Goal: Information Seeking & Learning: Find specific fact

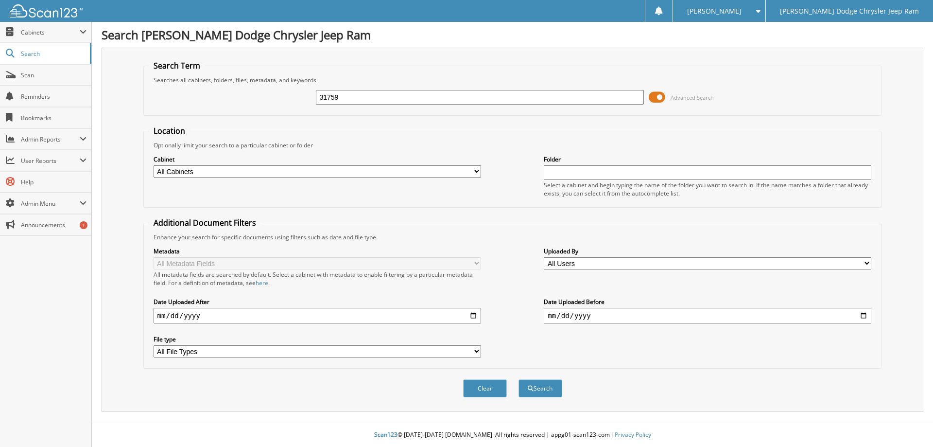
type input "31759"
click at [519, 379] on button "Search" at bounding box center [541, 388] width 44 height 18
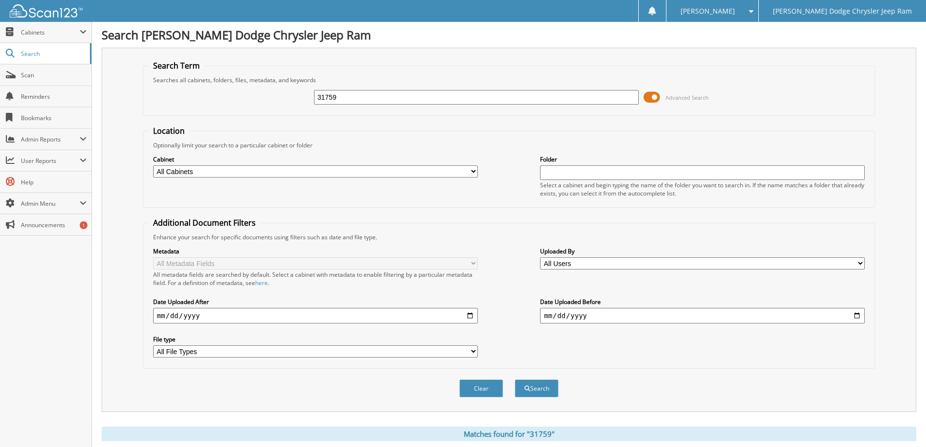
scroll to position [194, 0]
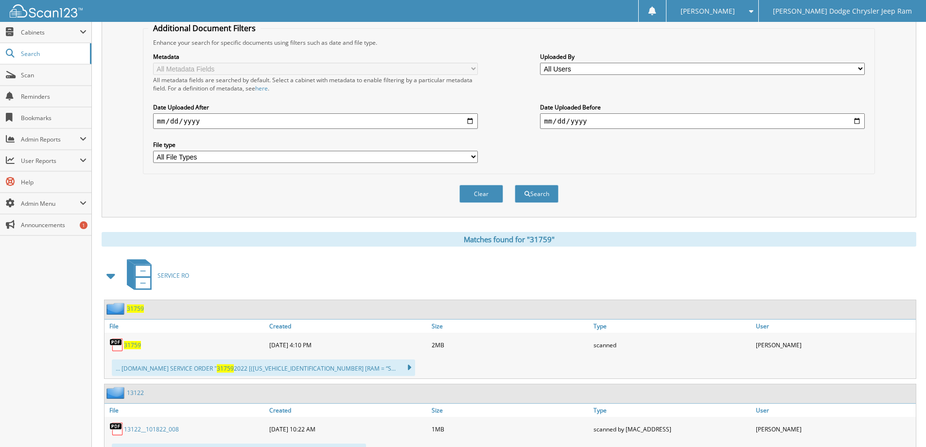
click at [131, 347] on span "31759" at bounding box center [132, 345] width 17 height 8
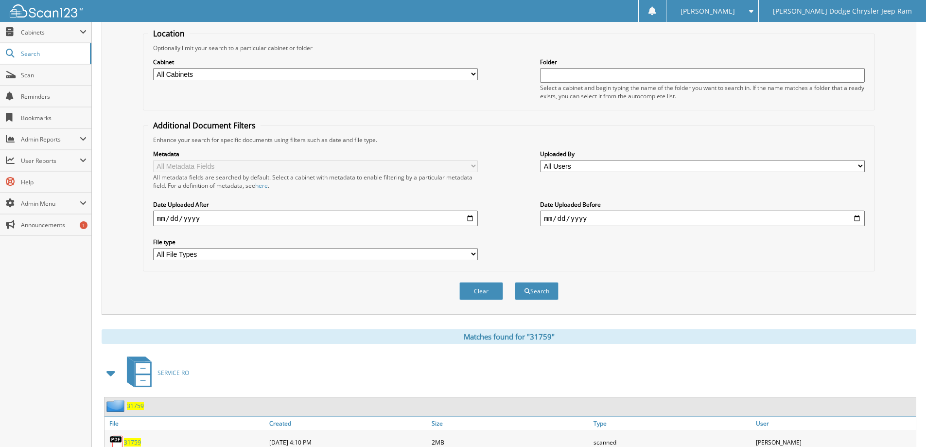
scroll to position [0, 0]
